Goal: Task Accomplishment & Management: Manage account settings

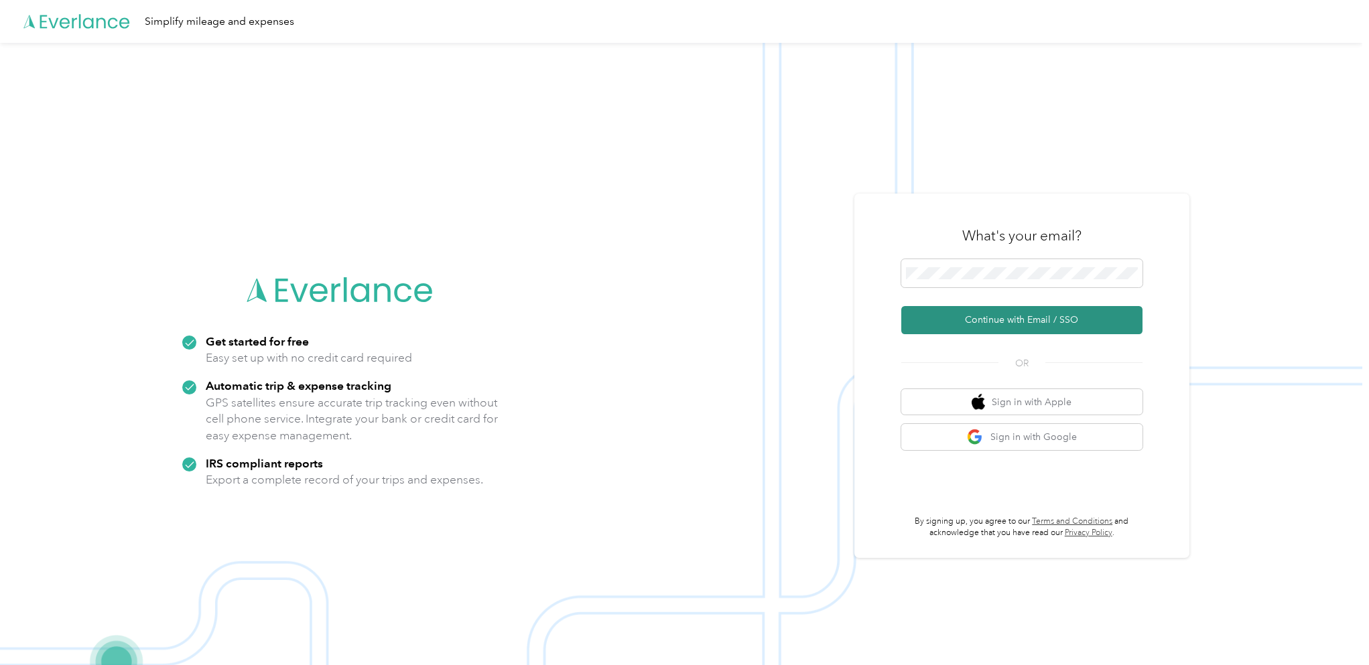
click at [1023, 316] on button "Continue with Email / SSO" at bounding box center [1021, 320] width 241 height 28
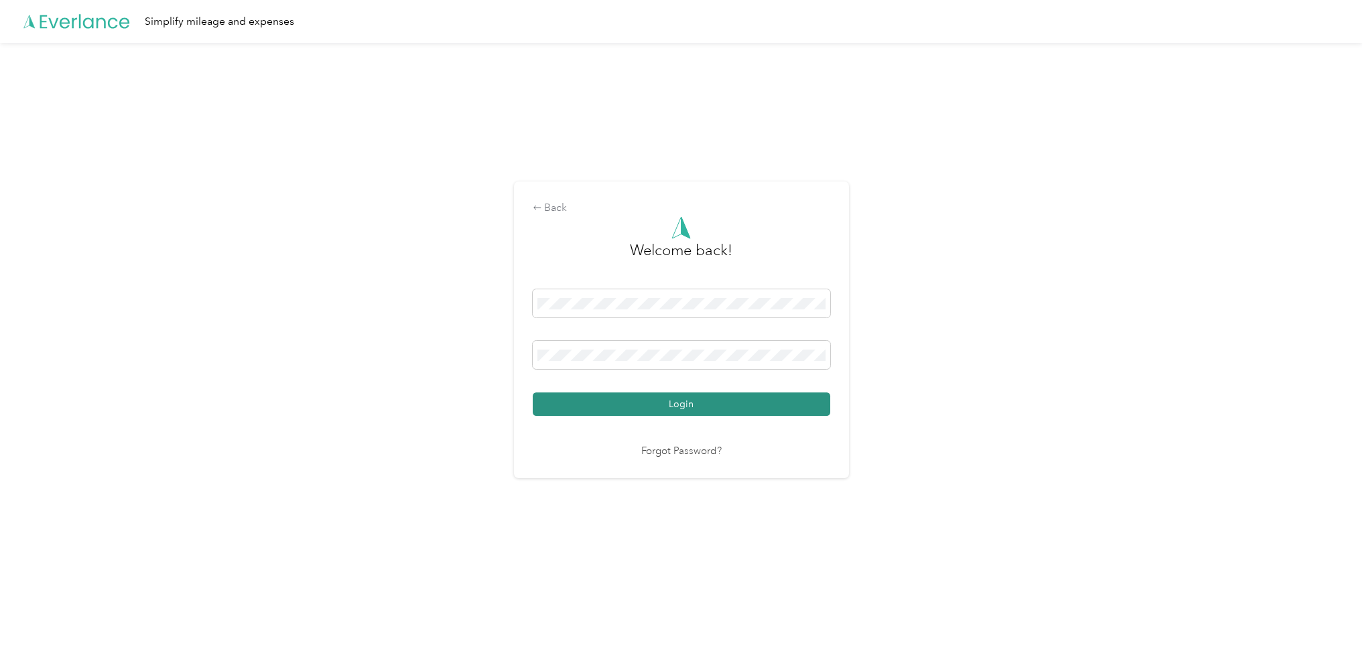
click at [706, 403] on button "Login" at bounding box center [682, 404] width 298 height 23
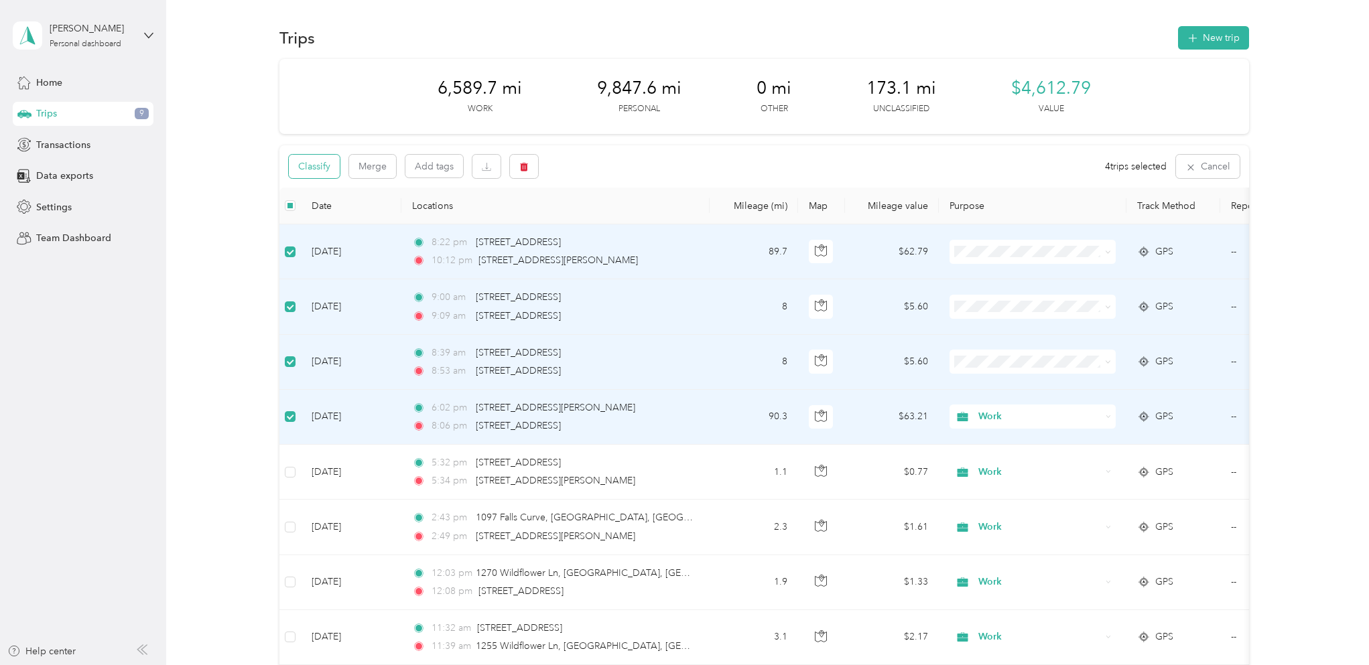
click at [313, 176] on button "Classify" at bounding box center [314, 166] width 51 height 23
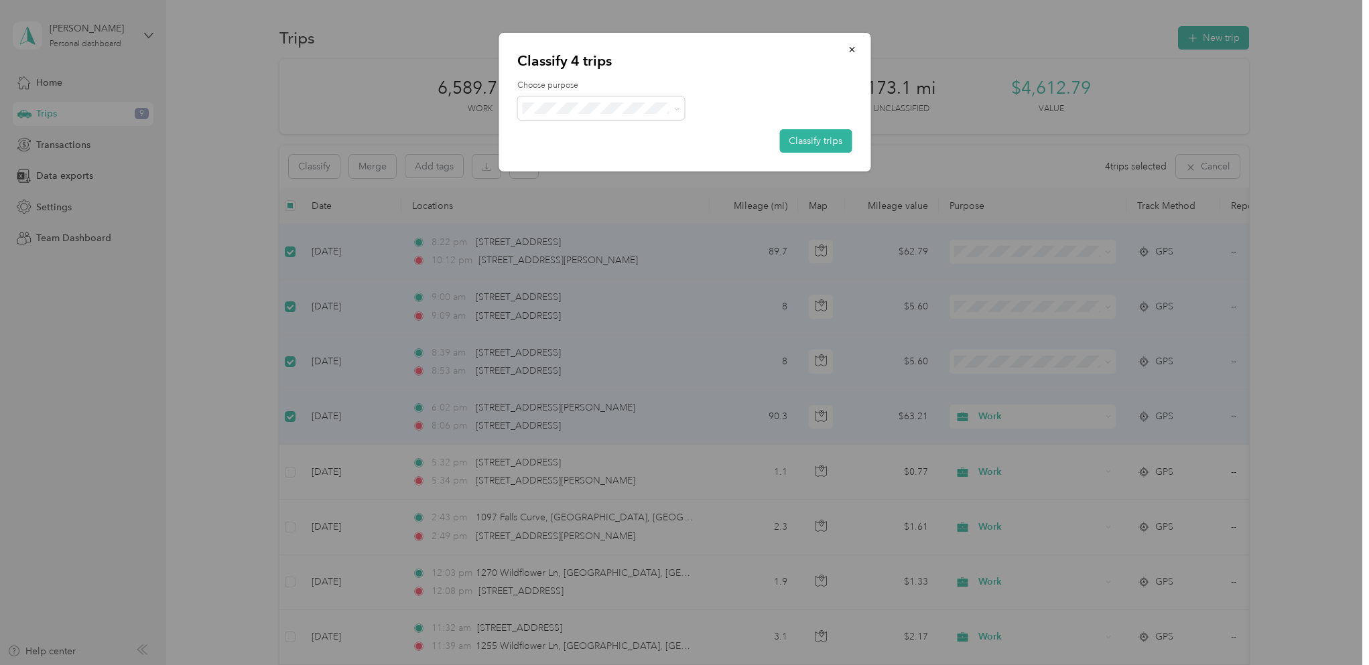
click at [596, 159] on li "Personal" at bounding box center [601, 155] width 168 height 23
click at [826, 145] on button "Classify trips" at bounding box center [815, 140] width 72 height 23
